Goal: Transaction & Acquisition: Purchase product/service

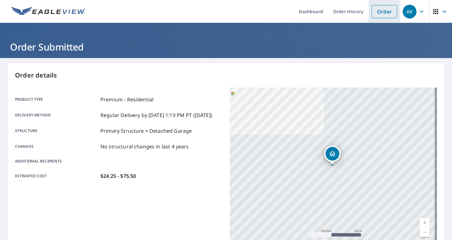
click at [376, 11] on link "Order" at bounding box center [384, 11] width 25 height 13
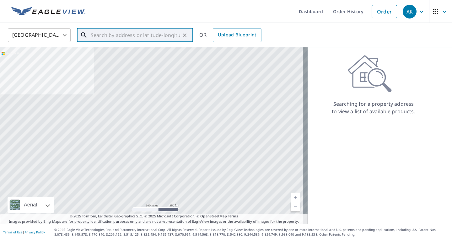
click at [100, 40] on input "text" at bounding box center [135, 35] width 89 height 18
paste input "[STREET_ADDRESS] Minneola, FL 34715"
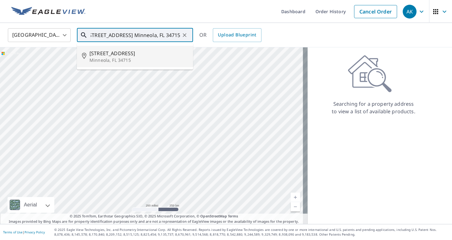
click at [104, 52] on span "[STREET_ADDRESS]" at bounding box center [138, 54] width 99 height 8
type input "[STREET_ADDRESS][PERSON_NAME]"
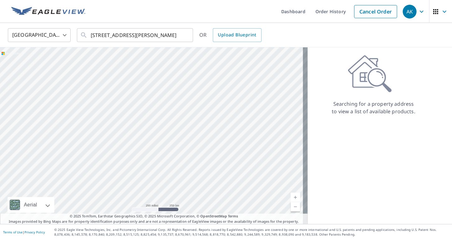
scroll to position [0, 0]
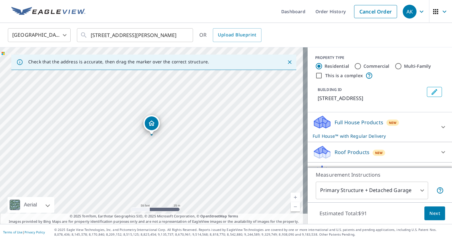
click at [335, 153] on p "Roof Products" at bounding box center [352, 153] width 35 height 8
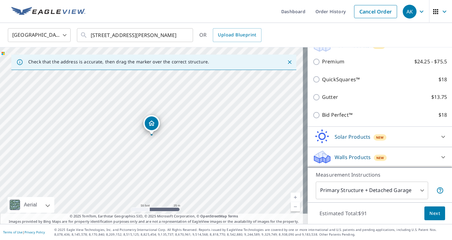
scroll to position [107, 0]
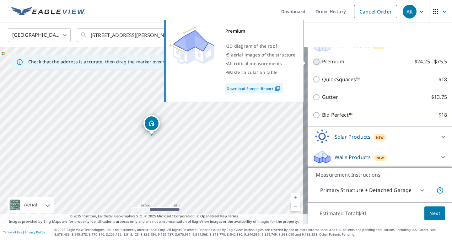
click at [314, 61] on input "Premium $24.25 - $75.5" at bounding box center [317, 62] width 9 height 8
checkbox input "true"
checkbox input "false"
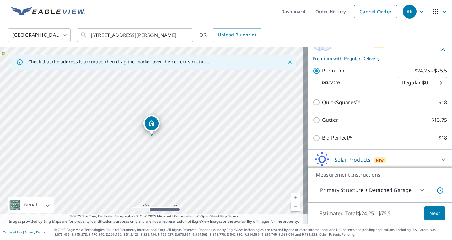
click at [433, 213] on span "Next" at bounding box center [435, 214] width 11 height 8
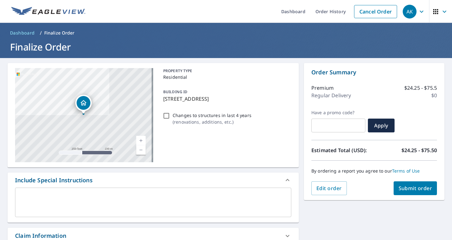
scroll to position [73, 0]
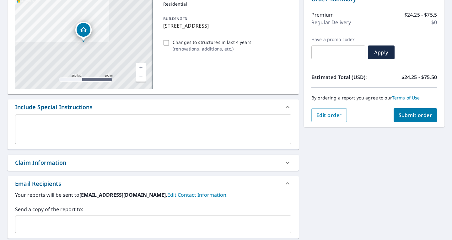
click at [406, 117] on span "Submit order" at bounding box center [416, 115] width 34 height 7
